Goal: Task Accomplishment & Management: Complete application form

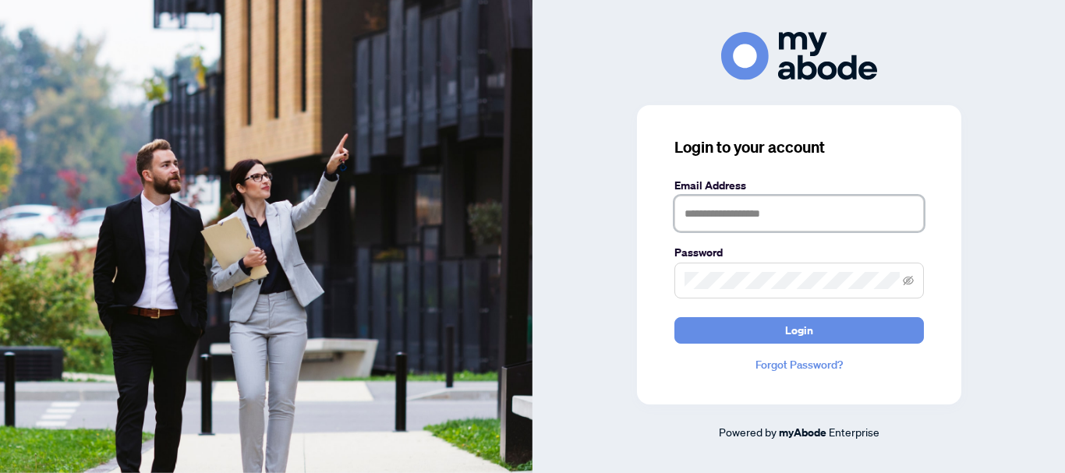
click at [752, 223] on input "text" at bounding box center [798, 214] width 249 height 36
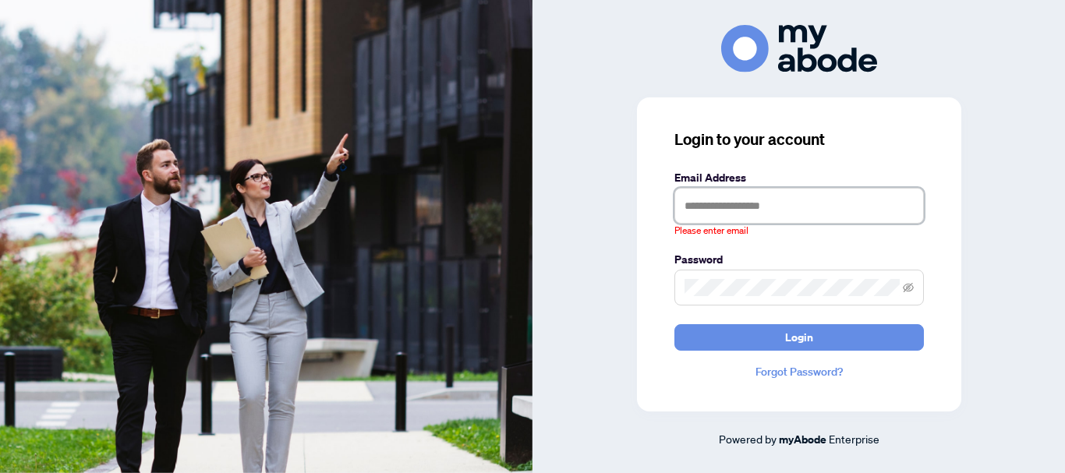
type input "**********"
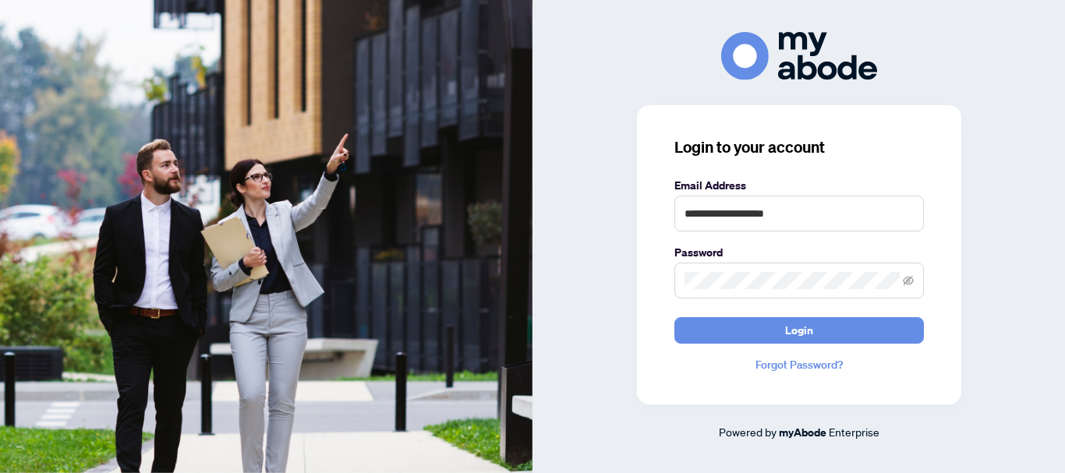
click at [674, 317] on button "Login" at bounding box center [798, 330] width 249 height 27
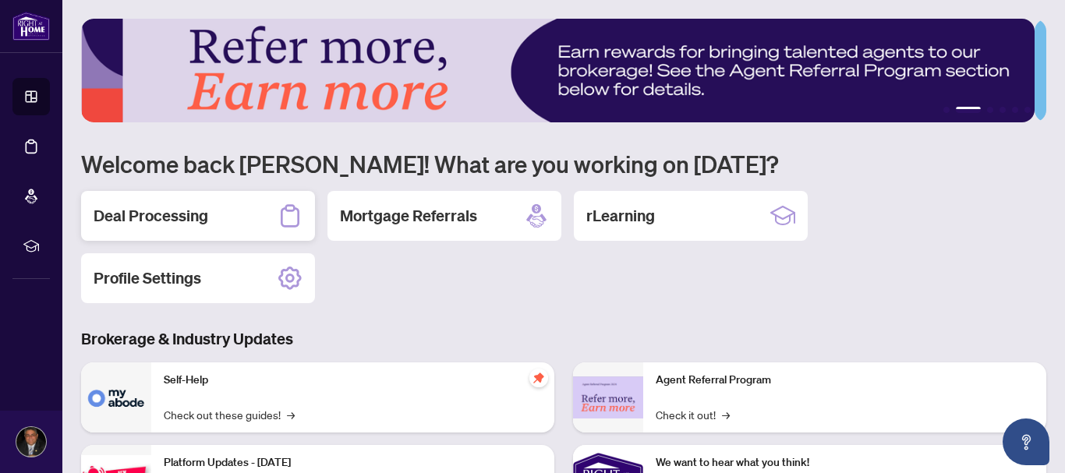
click at [204, 219] on h2 "Deal Processing" at bounding box center [151, 216] width 115 height 22
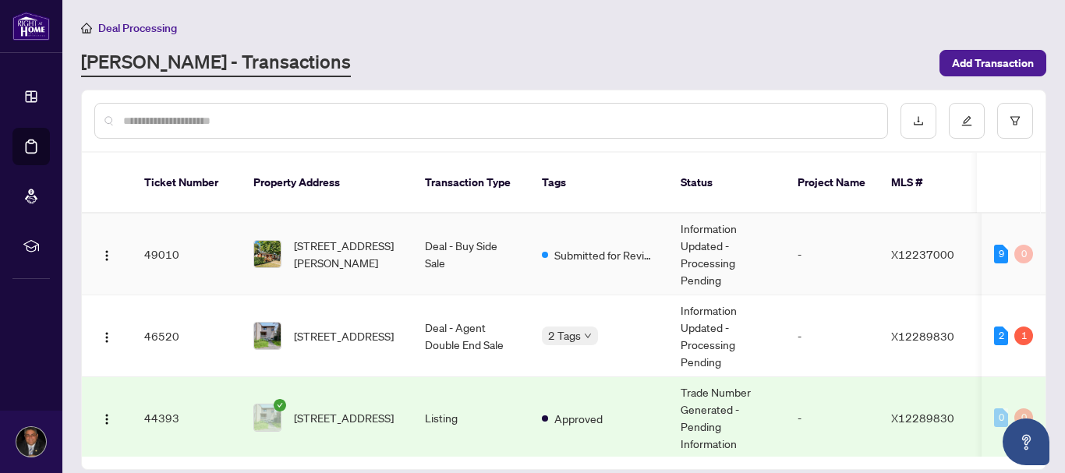
click at [159, 233] on td "49010" at bounding box center [186, 255] width 109 height 82
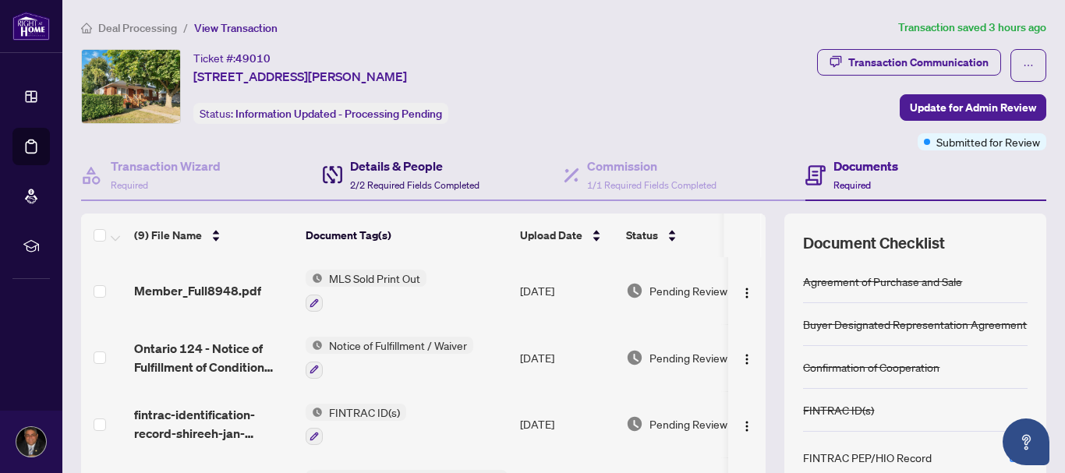
click at [395, 166] on h4 "Details & People" at bounding box center [414, 166] width 129 height 19
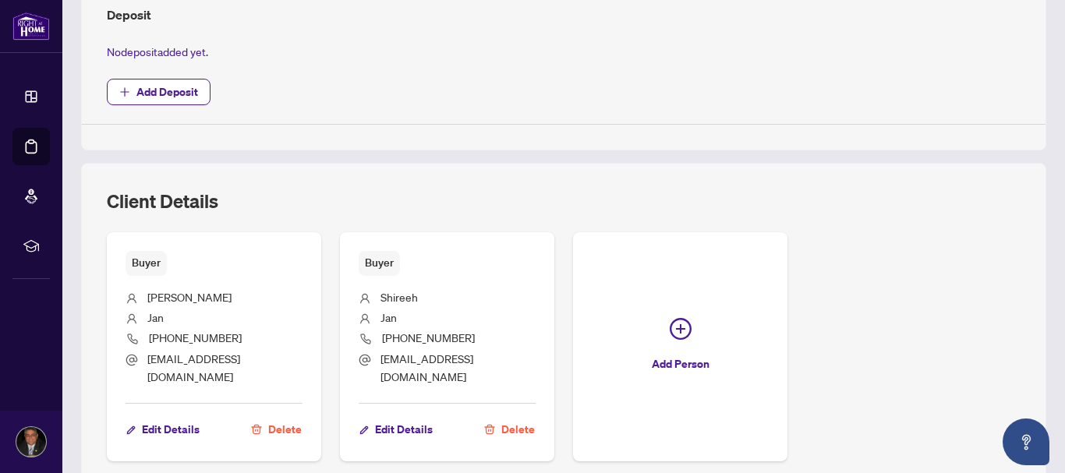
scroll to position [599, 0]
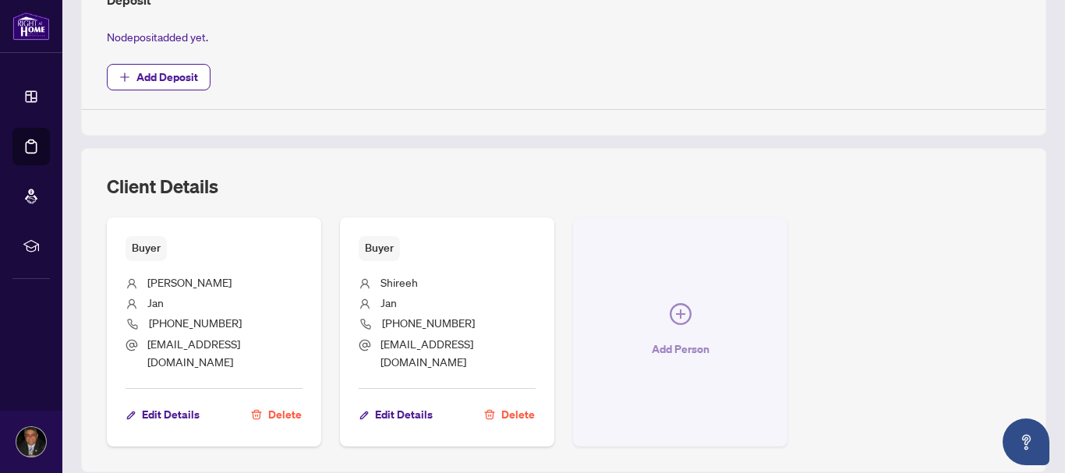
click at [680, 306] on icon "plus-circle" at bounding box center [681, 314] width 22 height 22
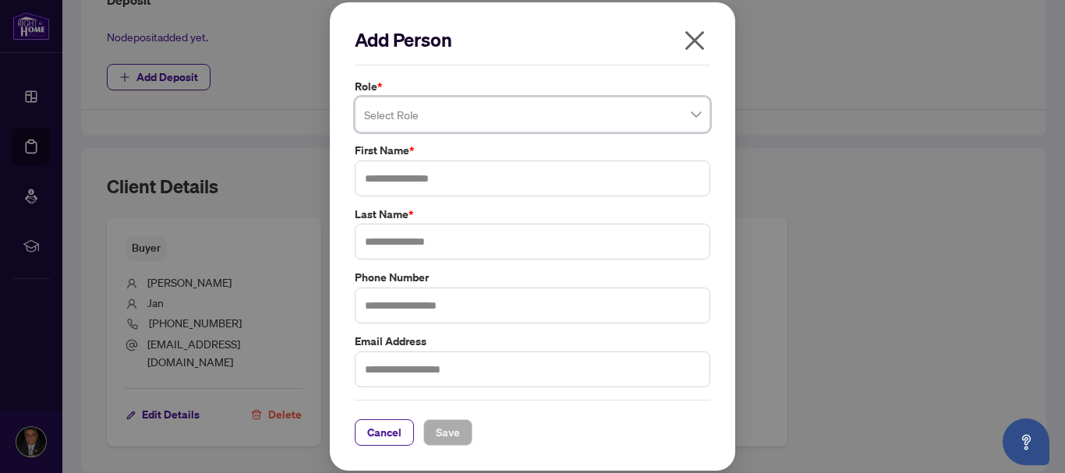
click at [696, 113] on span at bounding box center [532, 115] width 337 height 30
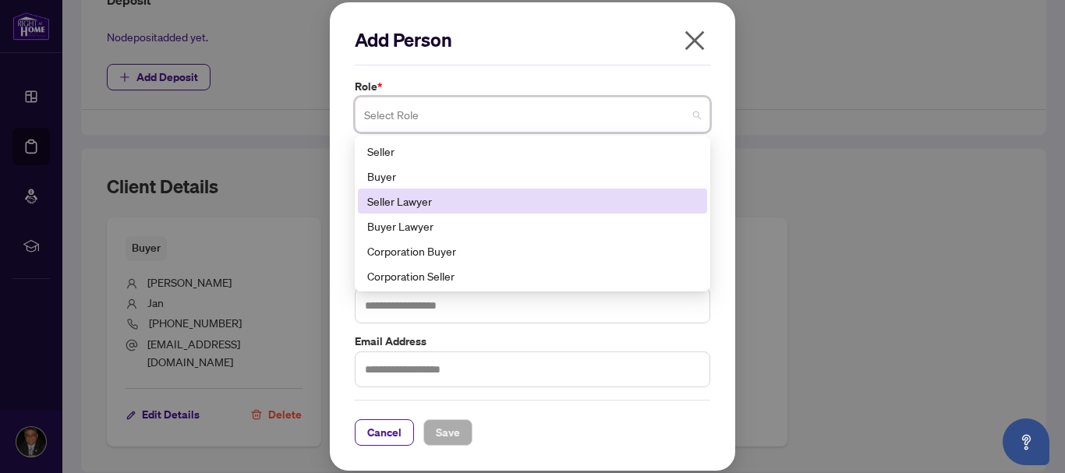
click at [523, 207] on div "Seller Lawyer" at bounding box center [532, 201] width 330 height 17
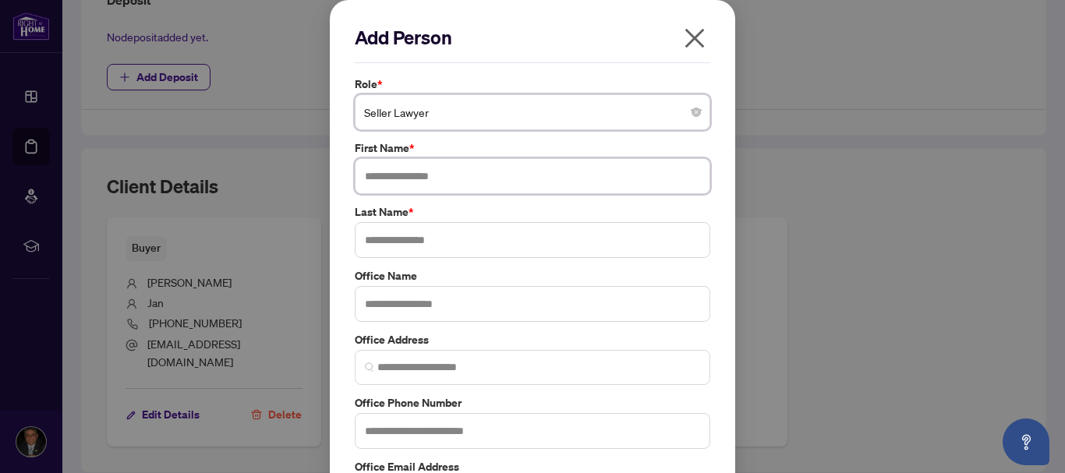
click at [462, 175] on input "text" at bounding box center [532, 176] width 355 height 36
type input "********"
click at [393, 242] on input "text" at bounding box center [532, 240] width 355 height 36
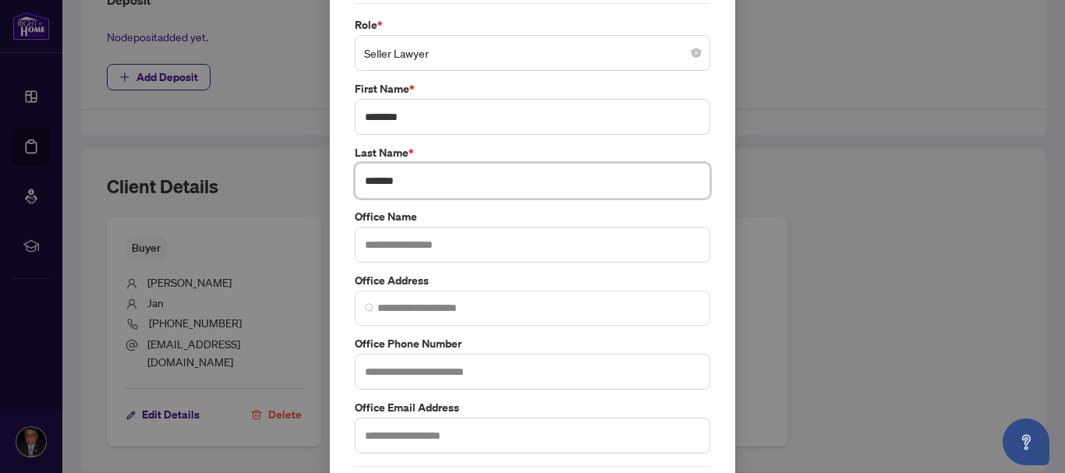
scroll to position [60, 0]
type input "*******"
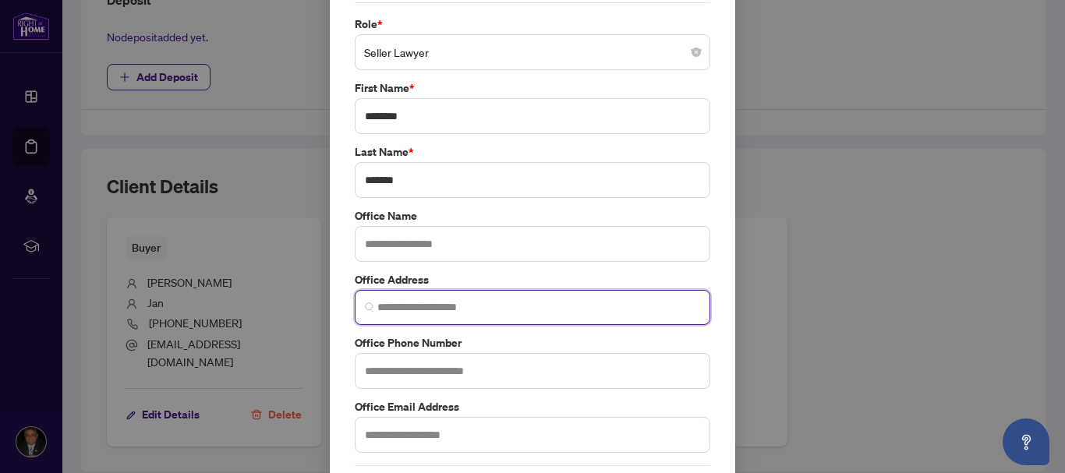
click at [385, 303] on input "search" at bounding box center [538, 307] width 323 height 16
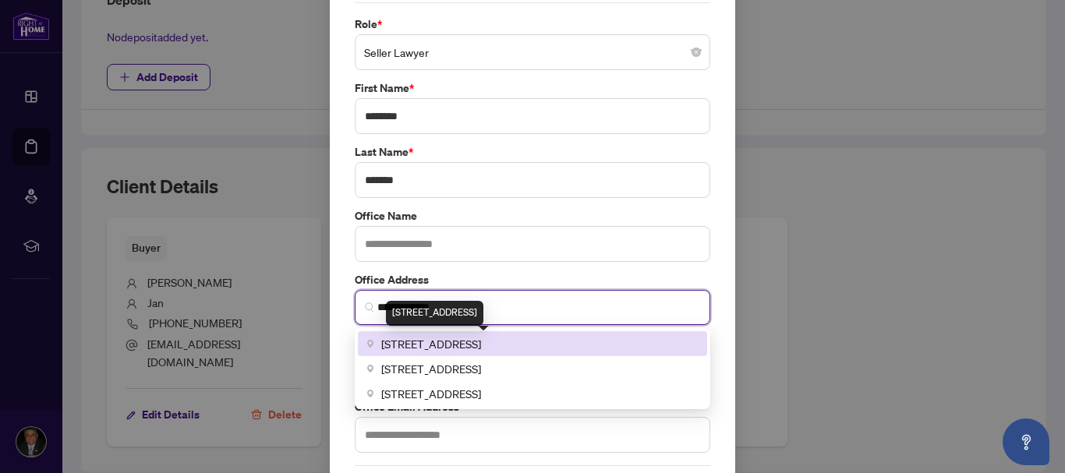
click at [415, 350] on span "[STREET_ADDRESS]" at bounding box center [431, 343] width 100 height 17
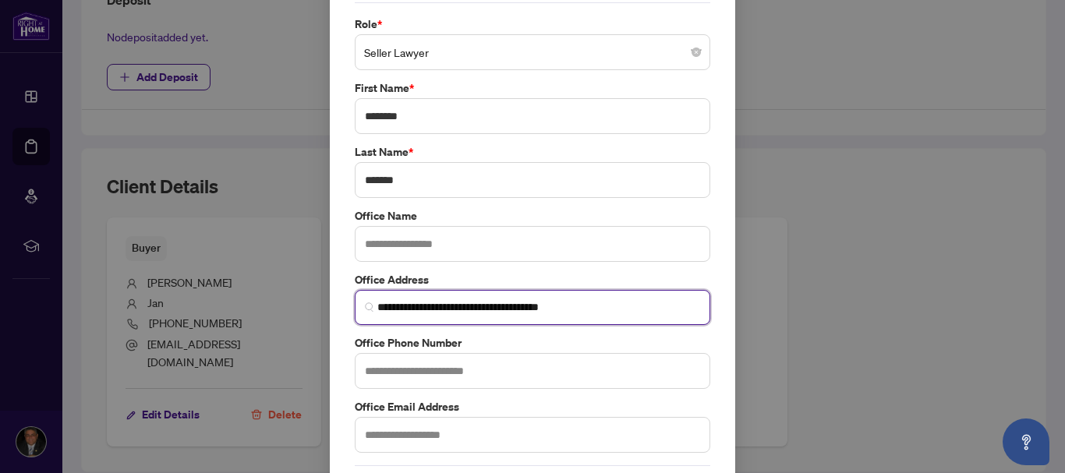
type input "**********"
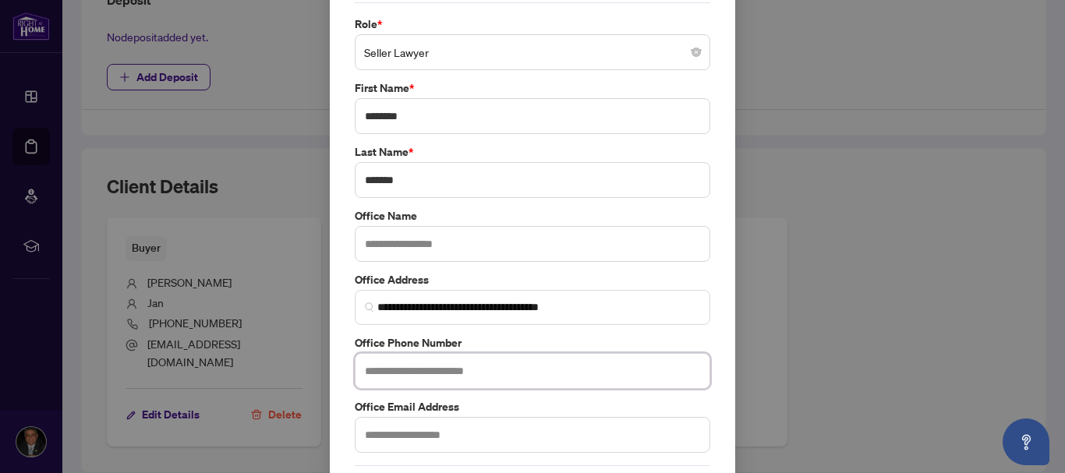
click at [477, 371] on input "text" at bounding box center [532, 371] width 355 height 36
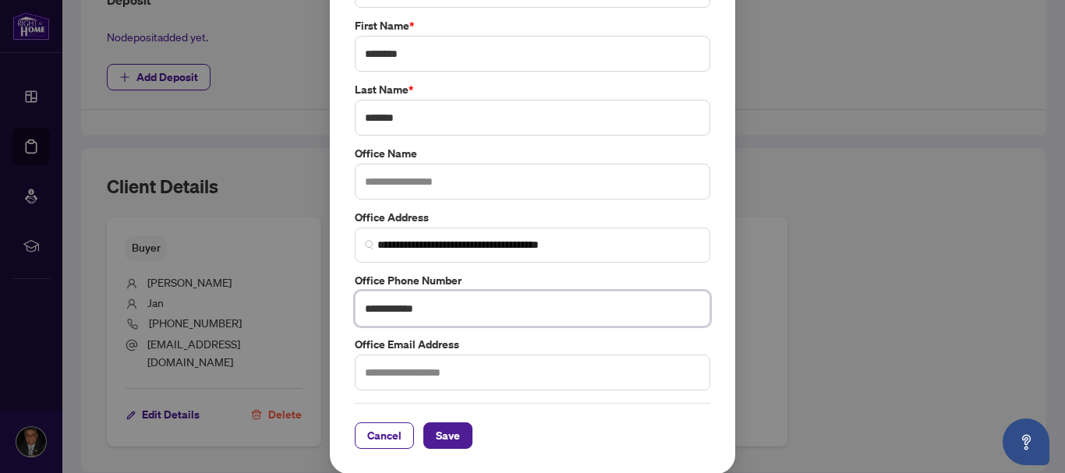
scroll to position [123, 0]
type input "**********"
click at [451, 366] on input "text" at bounding box center [532, 372] width 355 height 36
type input "**********"
click at [638, 333] on div "**********" at bounding box center [532, 170] width 365 height 437
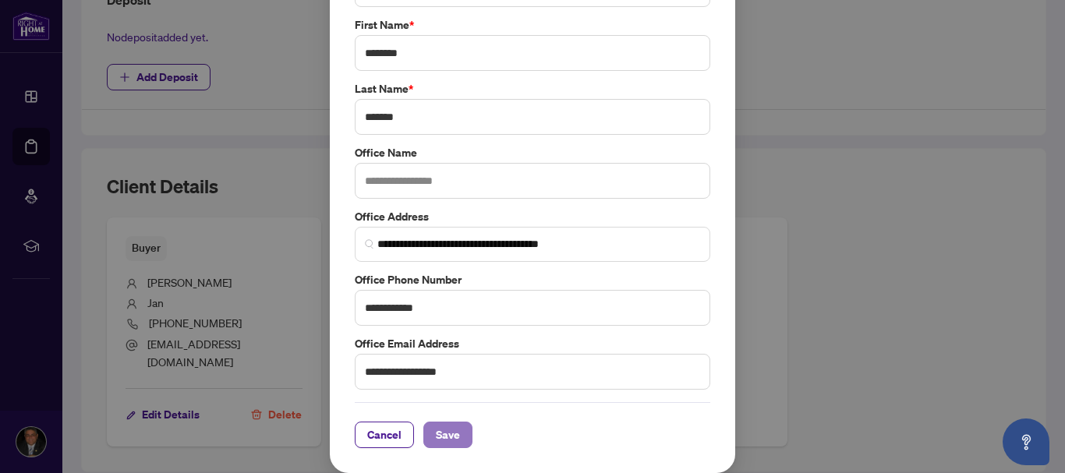
click at [445, 427] on span "Save" at bounding box center [448, 434] width 24 height 25
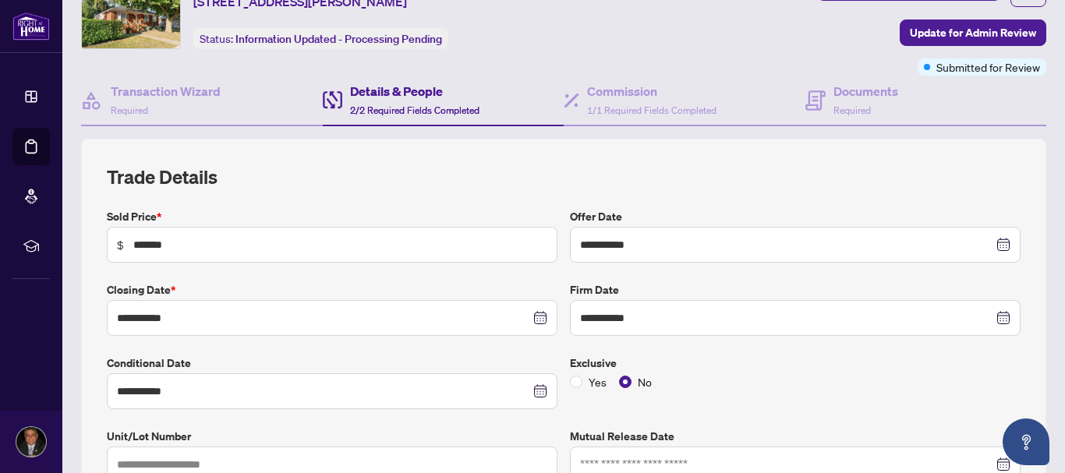
scroll to position [0, 0]
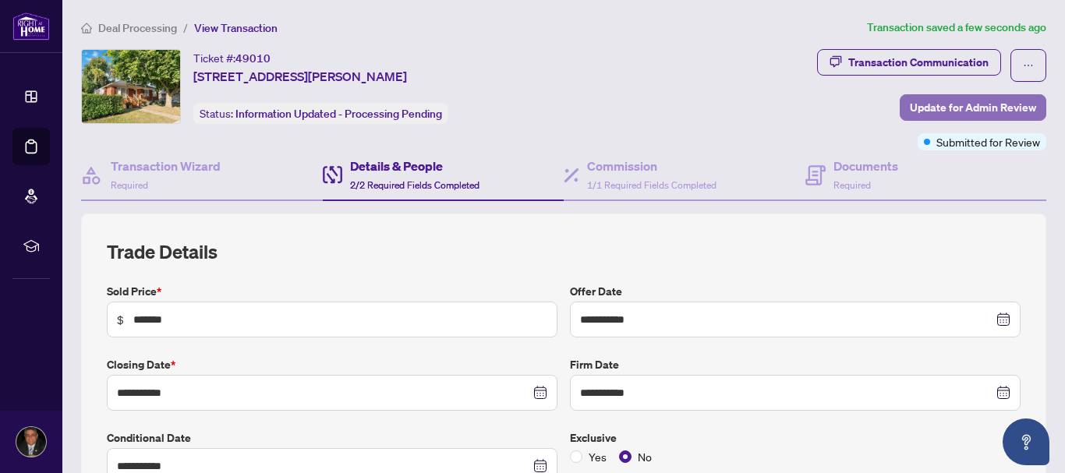
click at [944, 108] on span "Update for Admin Review" at bounding box center [973, 107] width 126 height 25
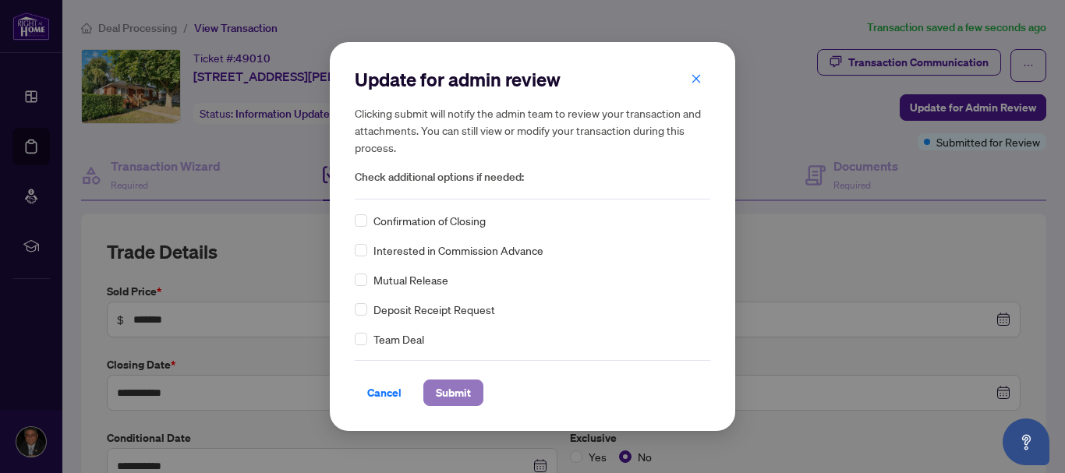
click at [471, 398] on span "Submit" at bounding box center [453, 392] width 35 height 25
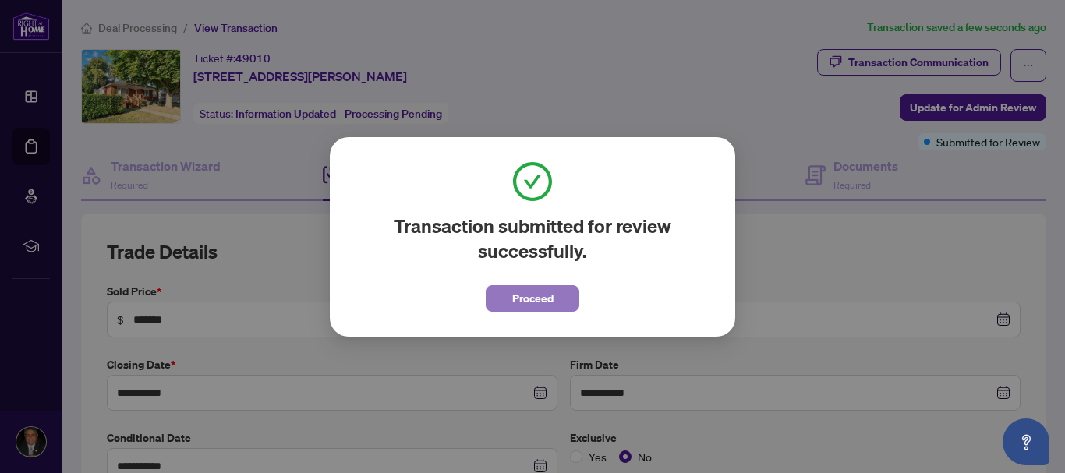
click at [515, 302] on span "Proceed" at bounding box center [532, 298] width 41 height 25
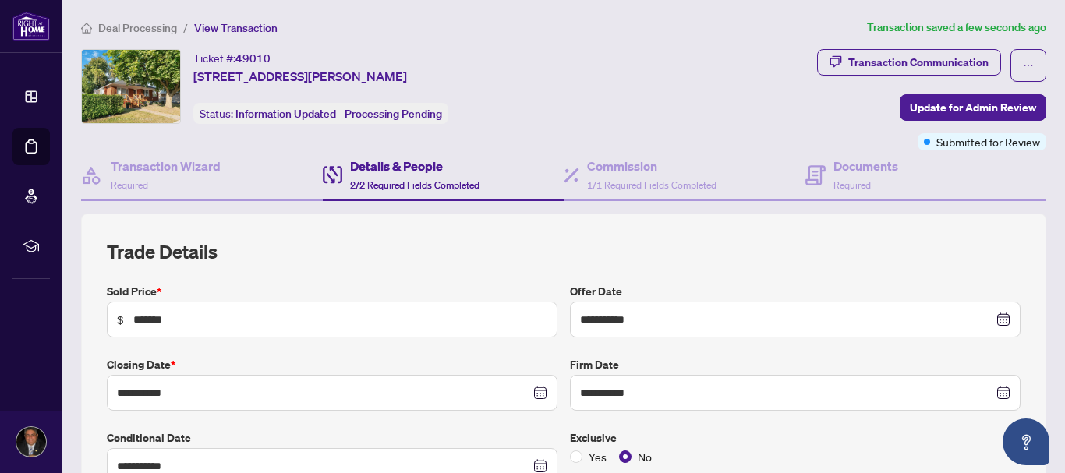
click at [108, 25] on span "Deal Processing" at bounding box center [137, 28] width 79 height 14
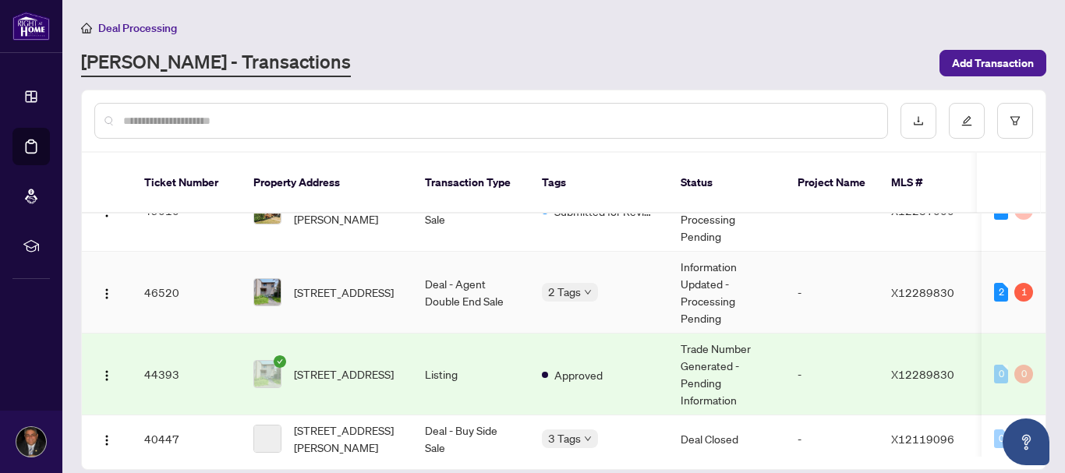
scroll to position [92, 0]
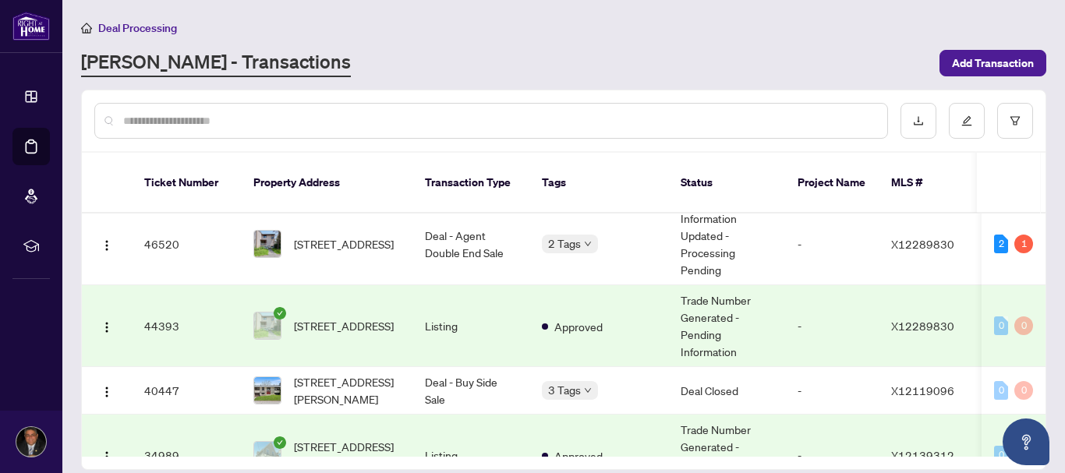
click at [338, 290] on td "[STREET_ADDRESS]" at bounding box center [326, 326] width 171 height 82
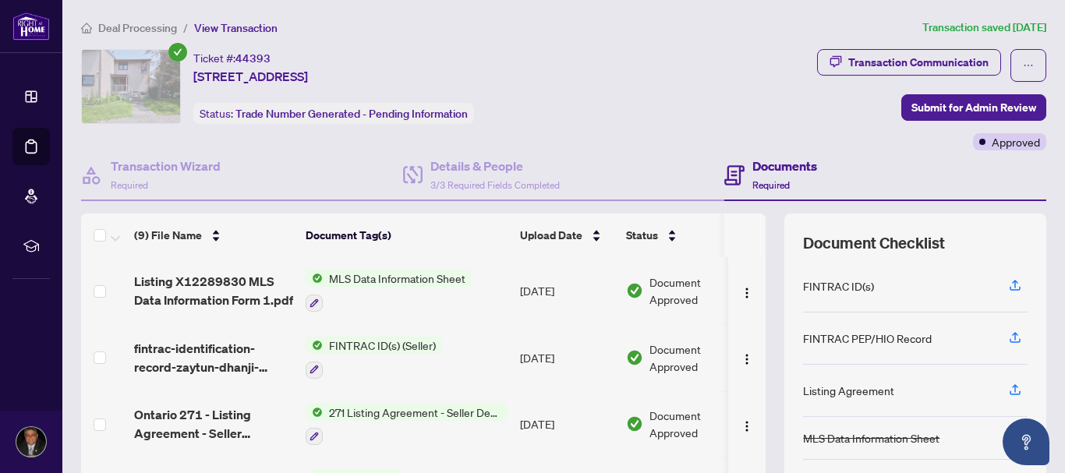
click at [149, 30] on span "Deal Processing" at bounding box center [137, 28] width 79 height 14
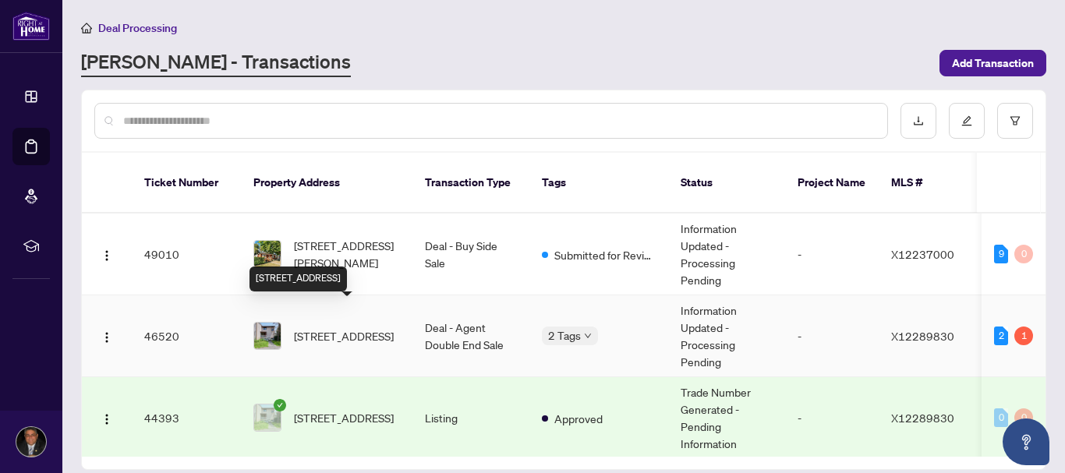
click at [341, 327] on span "[STREET_ADDRESS]" at bounding box center [344, 335] width 100 height 17
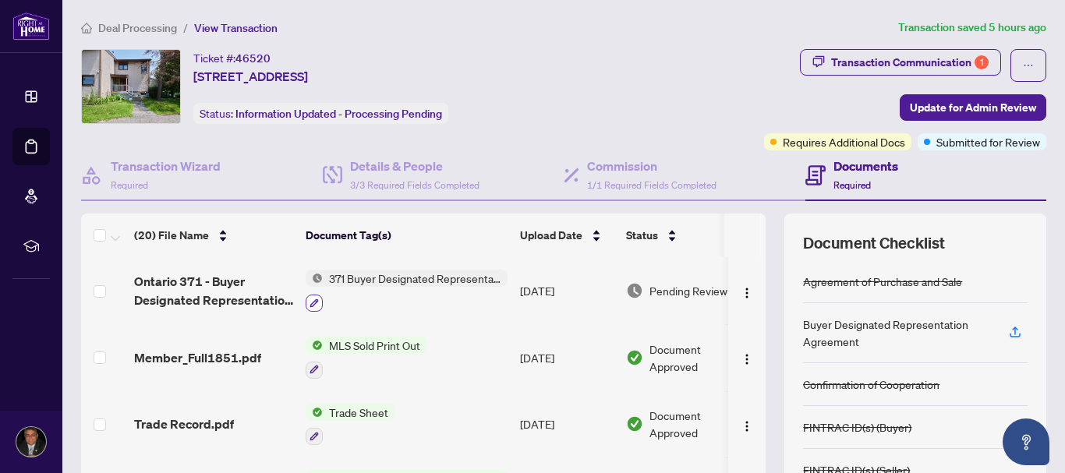
click at [313, 299] on icon "button" at bounding box center [313, 303] width 9 height 9
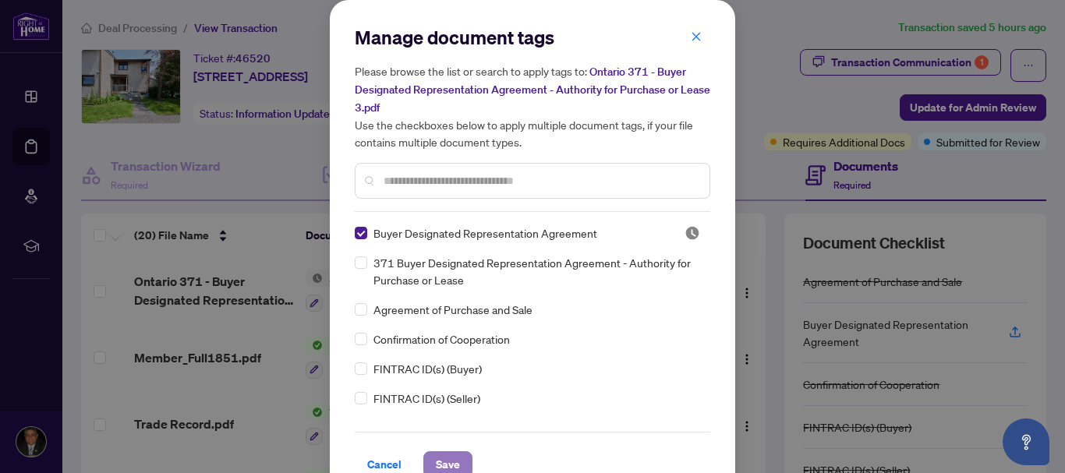
click at [453, 455] on span "Save" at bounding box center [448, 464] width 24 height 25
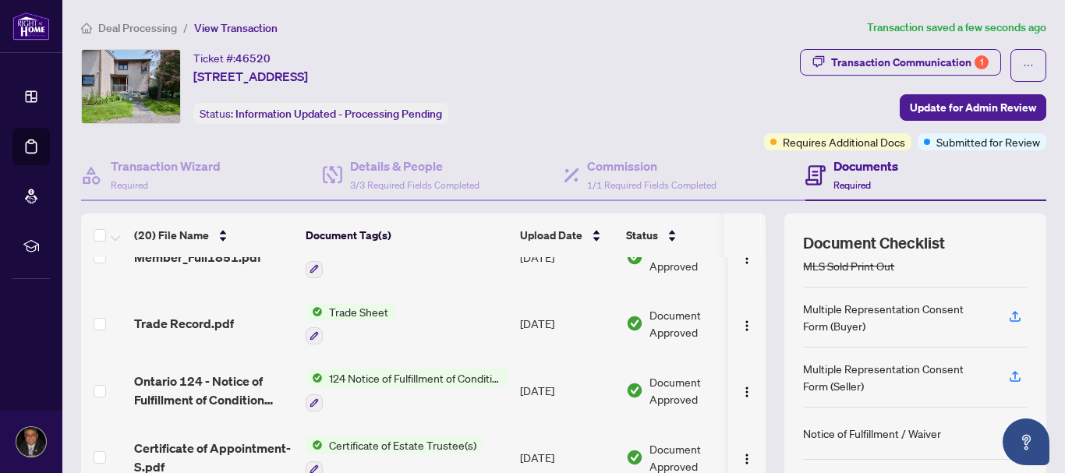
scroll to position [101, 0]
click at [311, 398] on icon "button" at bounding box center [313, 402] width 9 height 9
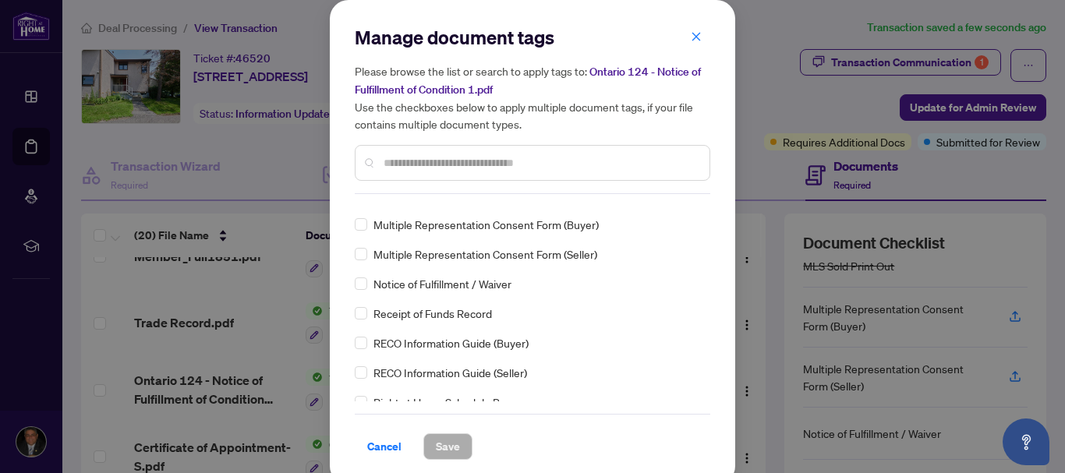
scroll to position [0, 0]
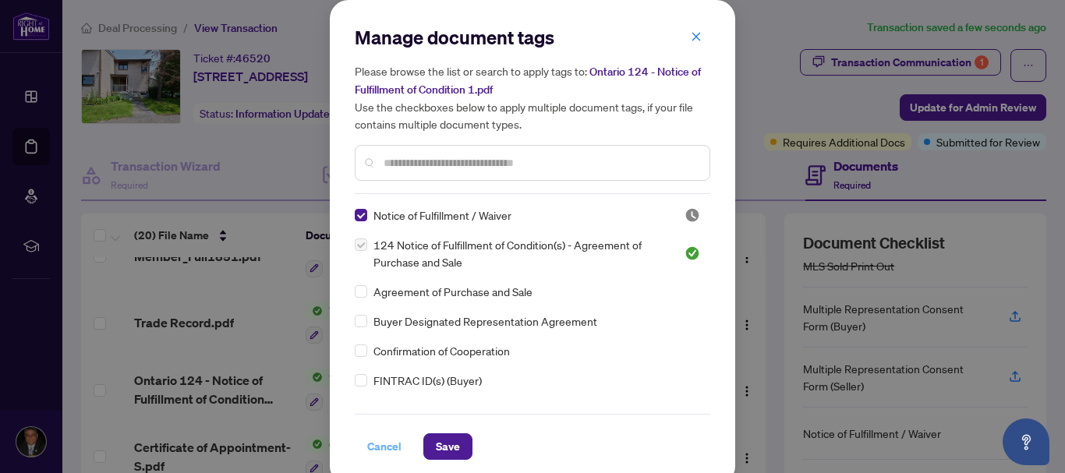
click at [376, 444] on span "Cancel" at bounding box center [384, 446] width 34 height 25
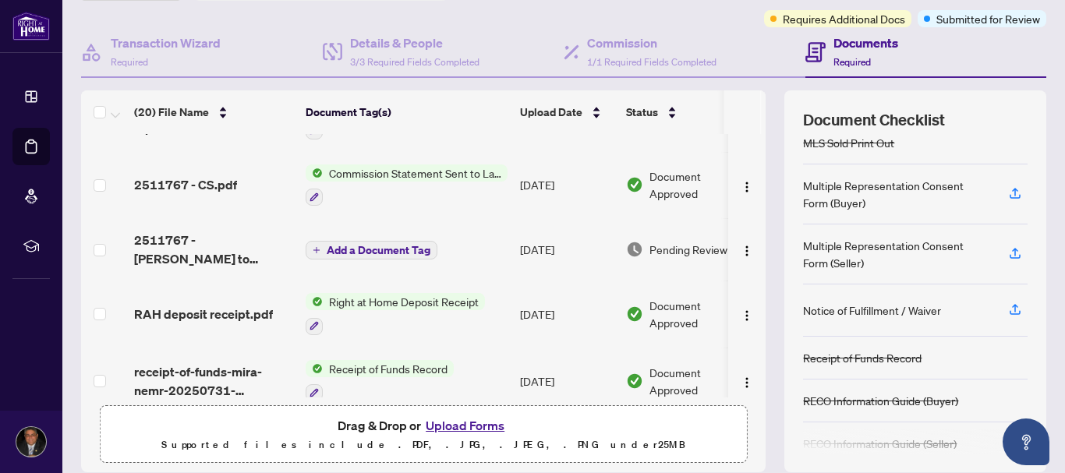
scroll to position [317, 0]
click at [740, 244] on img "button" at bounding box center [746, 250] width 12 height 12
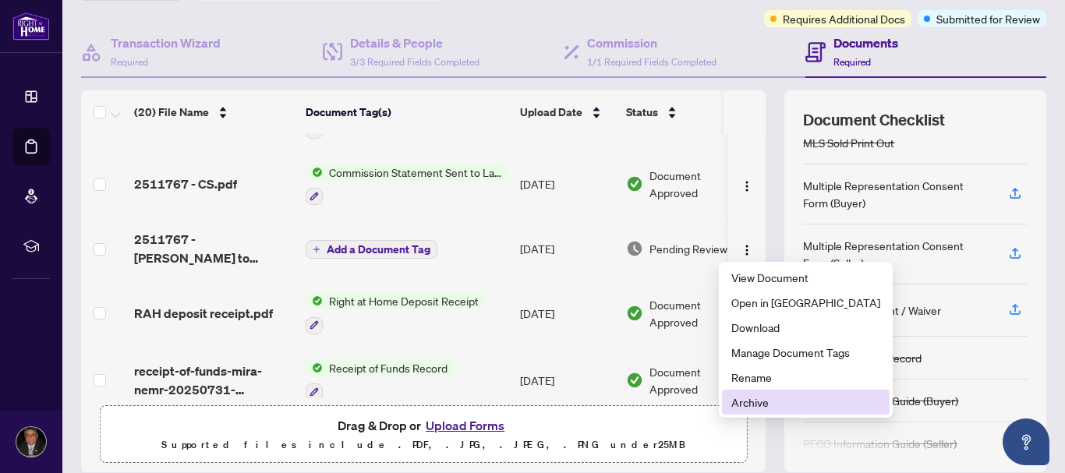
click at [746, 401] on span "Archive" at bounding box center [805, 402] width 149 height 17
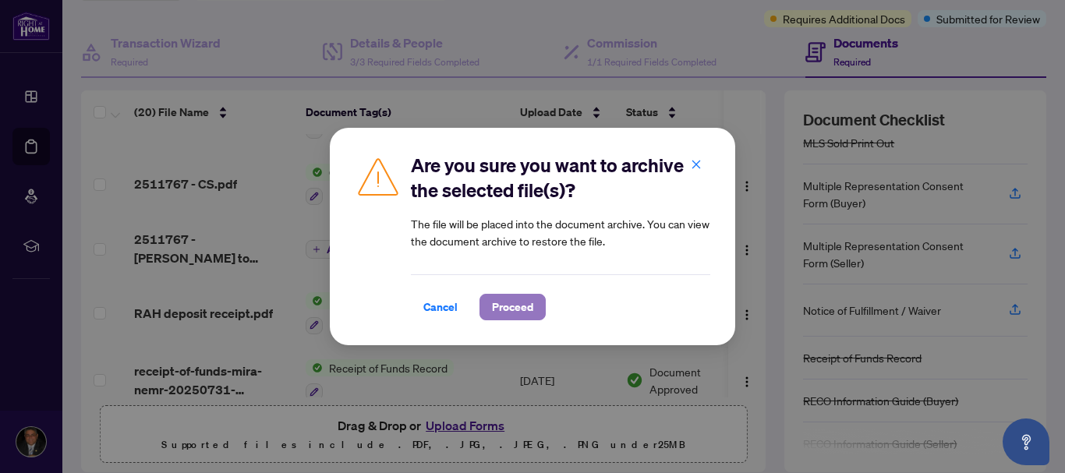
click at [527, 311] on span "Proceed" at bounding box center [512, 307] width 41 height 25
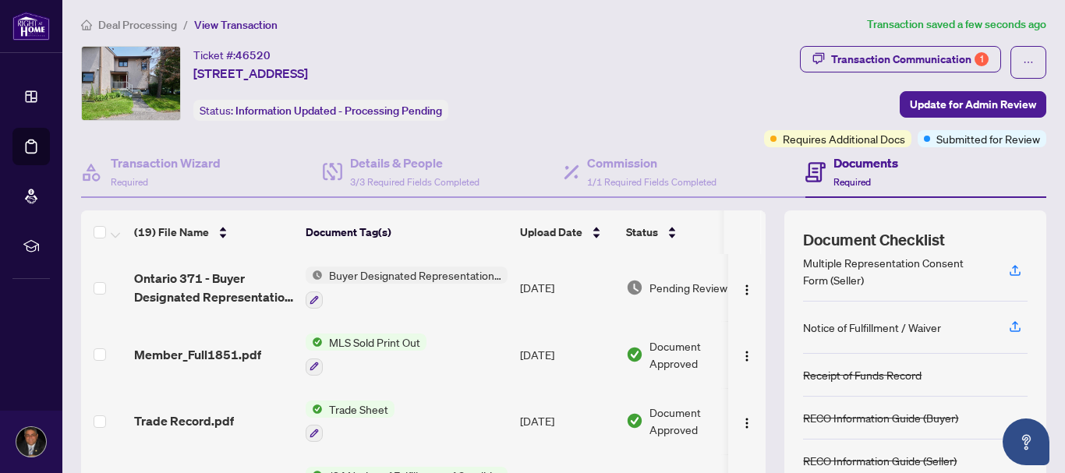
scroll to position [0, 0]
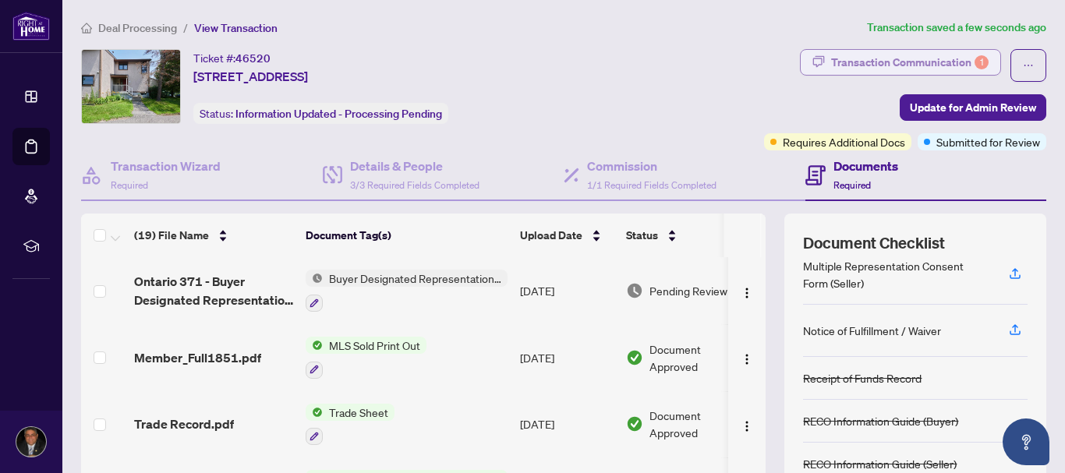
click at [895, 54] on div "Transaction Communication 1" at bounding box center [909, 62] width 157 height 25
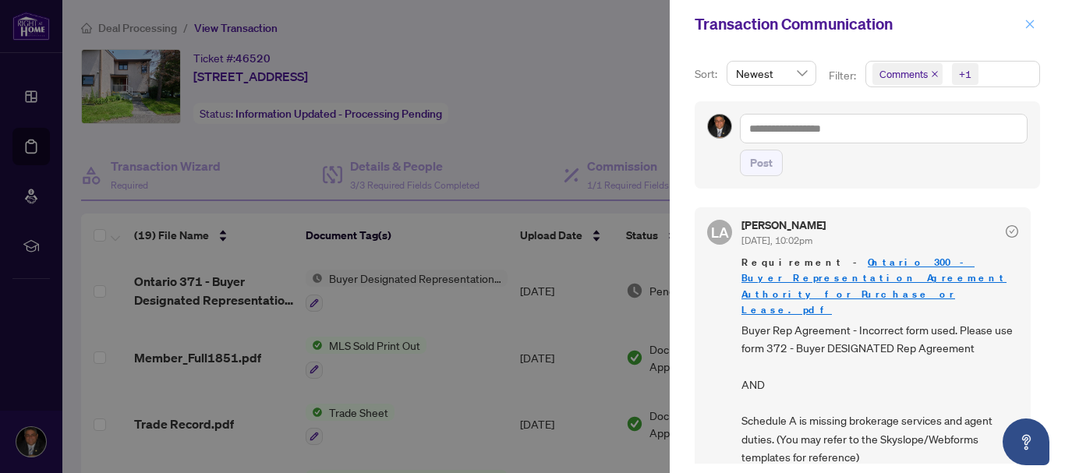
click at [1027, 26] on icon "close" at bounding box center [1029, 24] width 11 height 11
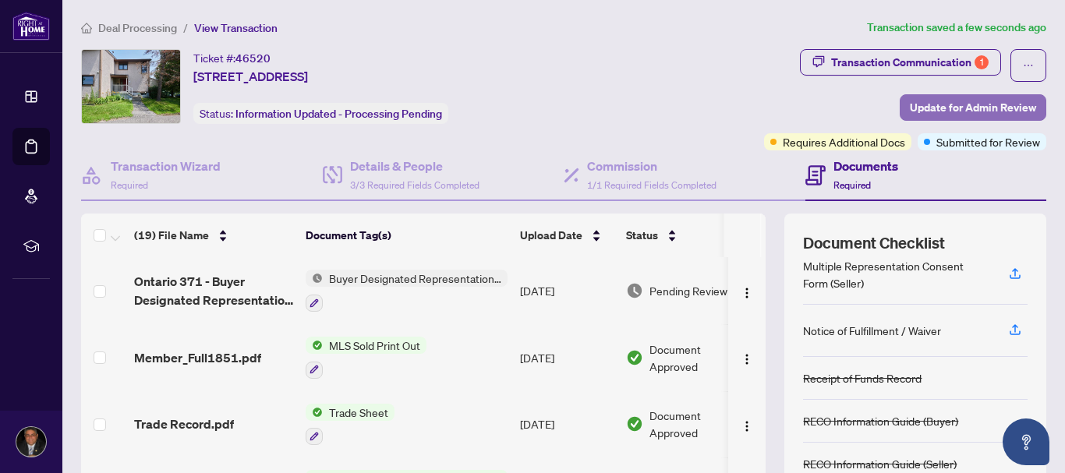
click at [922, 113] on span "Update for Admin Review" at bounding box center [973, 107] width 126 height 25
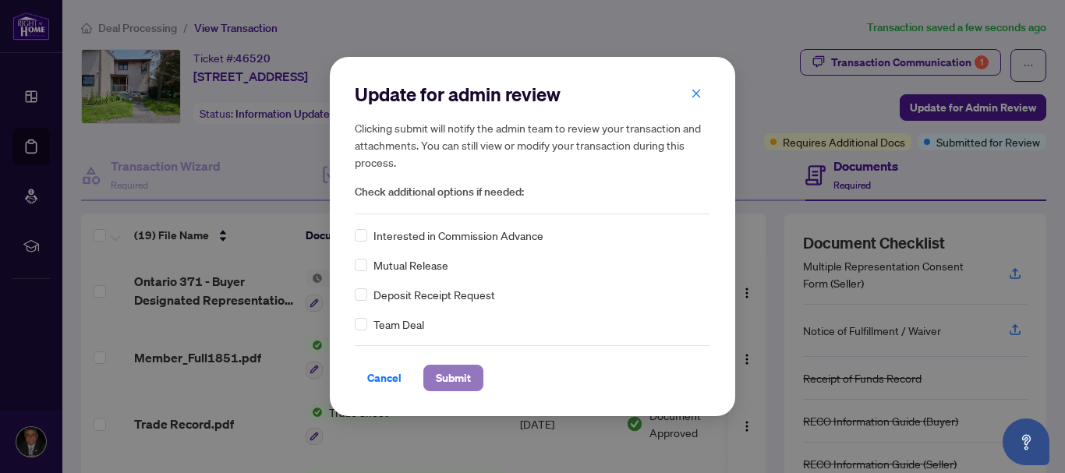
click at [468, 374] on span "Submit" at bounding box center [453, 378] width 35 height 25
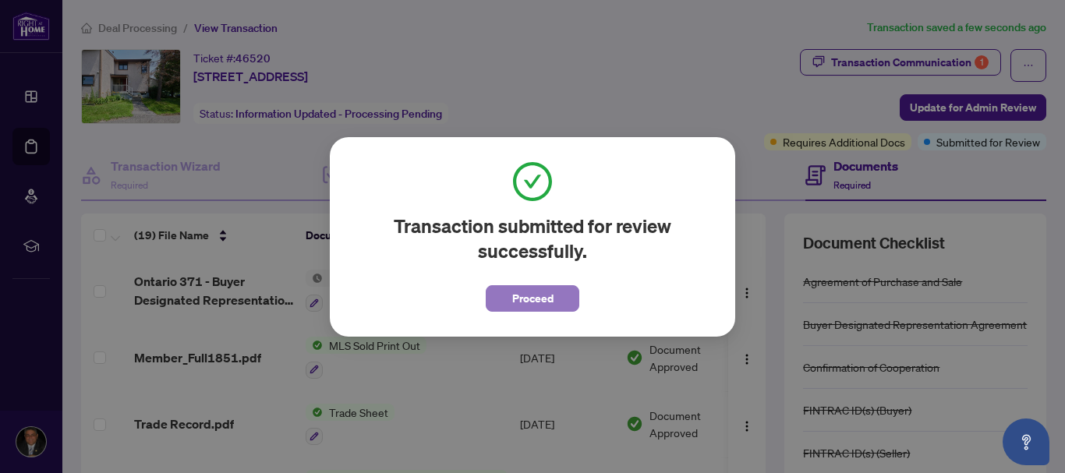
click at [543, 300] on span "Proceed" at bounding box center [532, 298] width 41 height 25
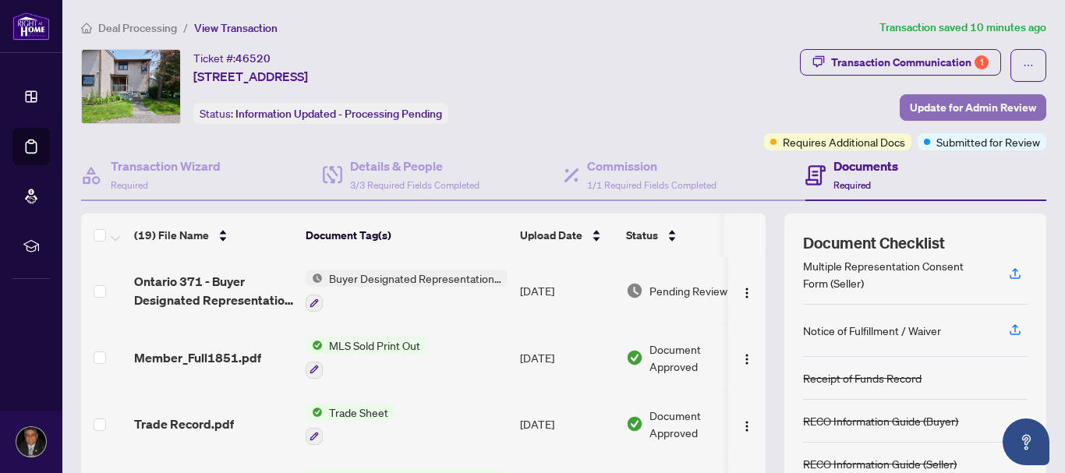
click at [929, 110] on span "Update for Admin Review" at bounding box center [973, 107] width 126 height 25
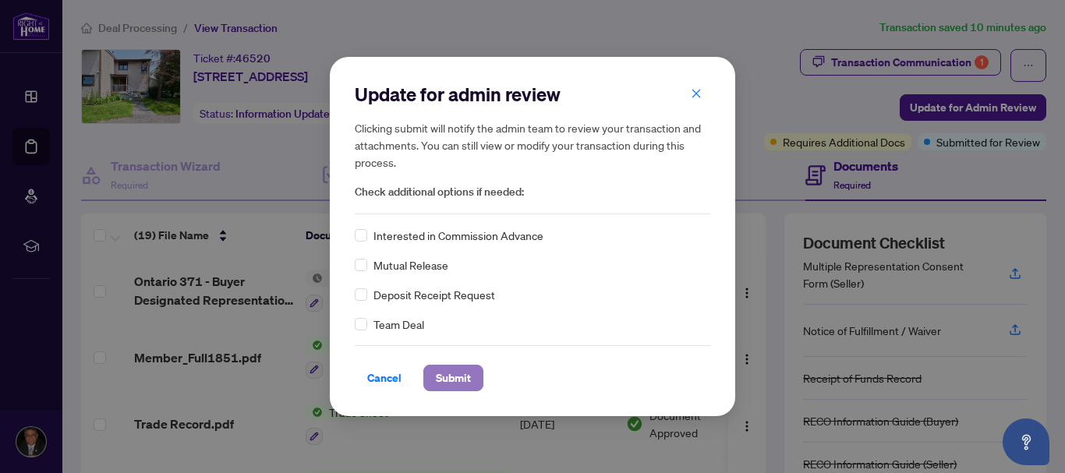
click at [452, 385] on span "Submit" at bounding box center [453, 378] width 35 height 25
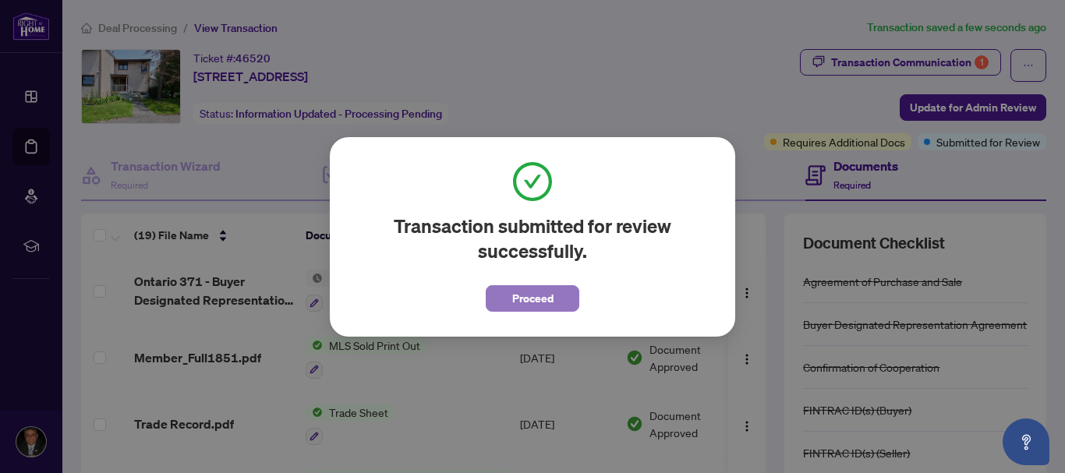
click at [527, 292] on span "Proceed" at bounding box center [532, 298] width 41 height 25
